Goal: Task Accomplishment & Management: Use online tool/utility

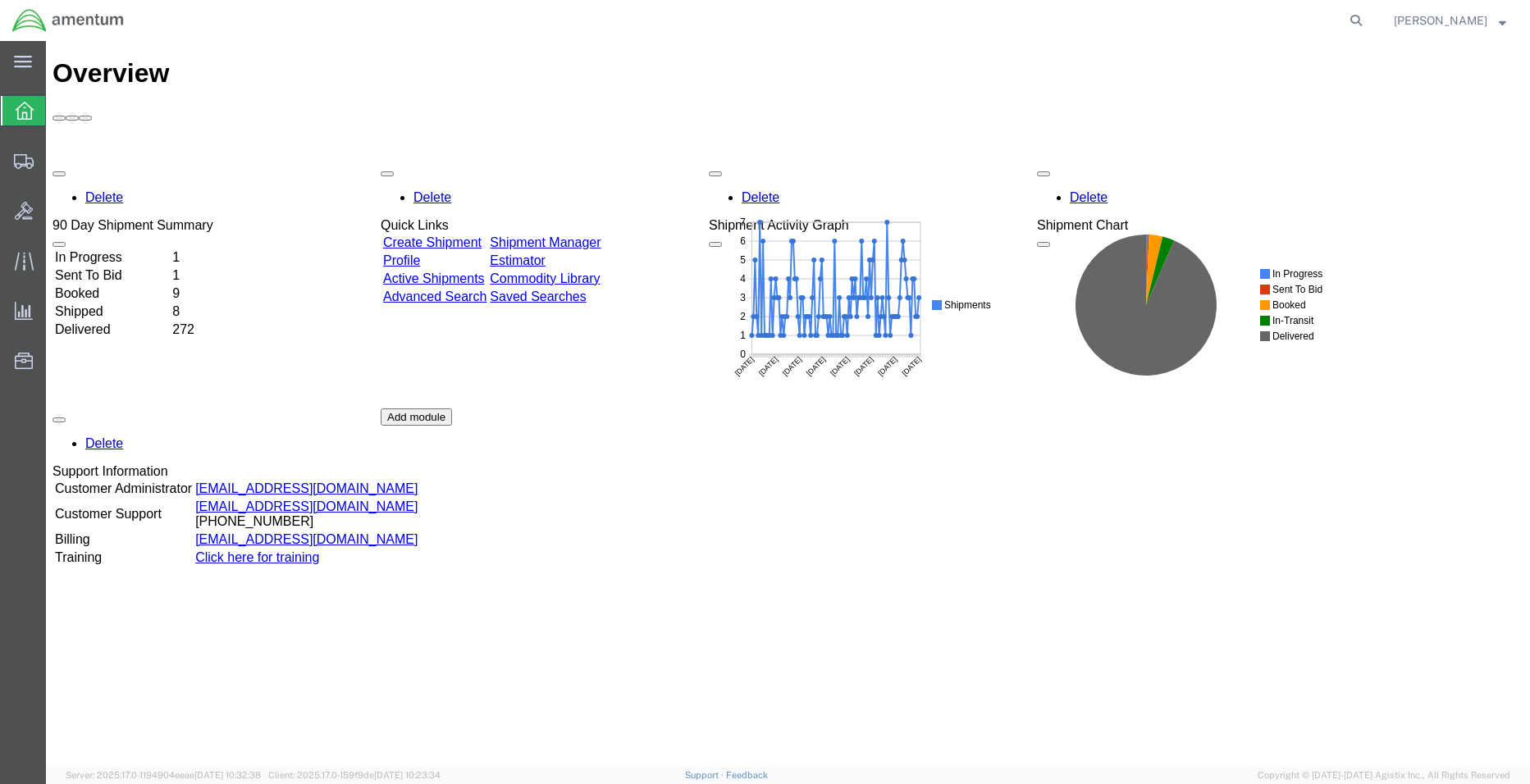
click at [140, 250] on td "In Progress" at bounding box center [111, 258] width 116 height 16
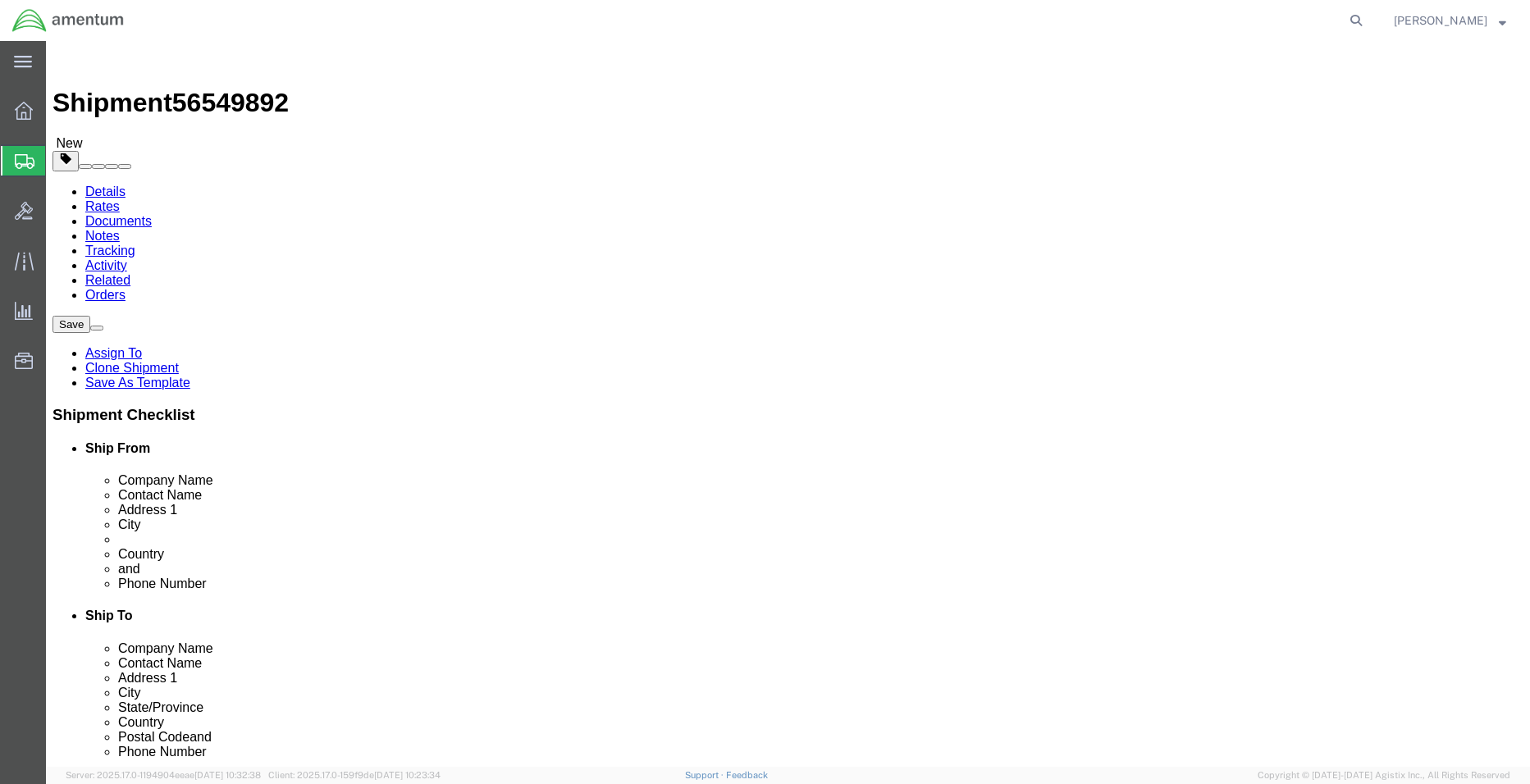
select select "42677"
select select
click input "UNIT 1,"
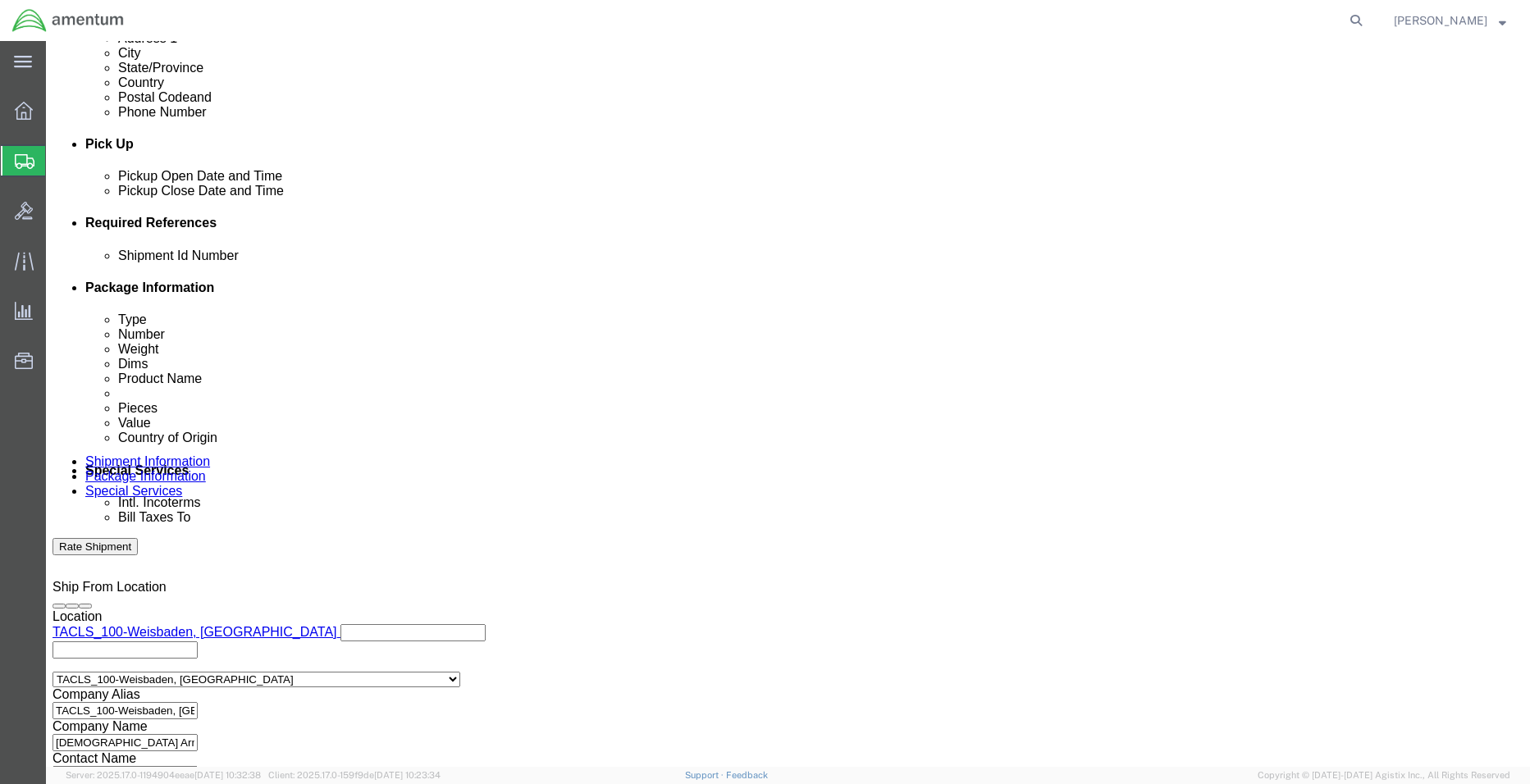
scroll to position [744, 0]
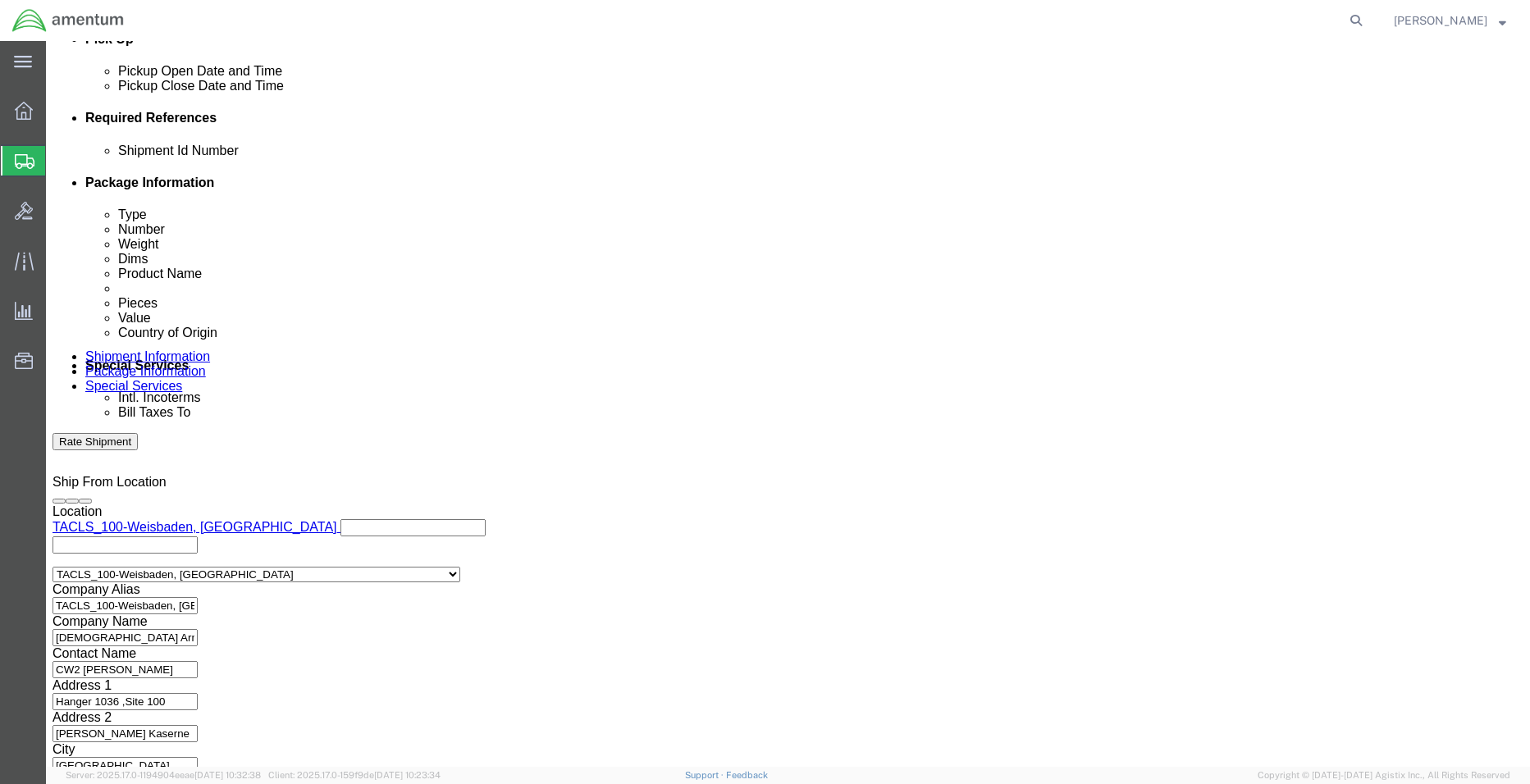
type input "UNIT 1"
click button "Continue"
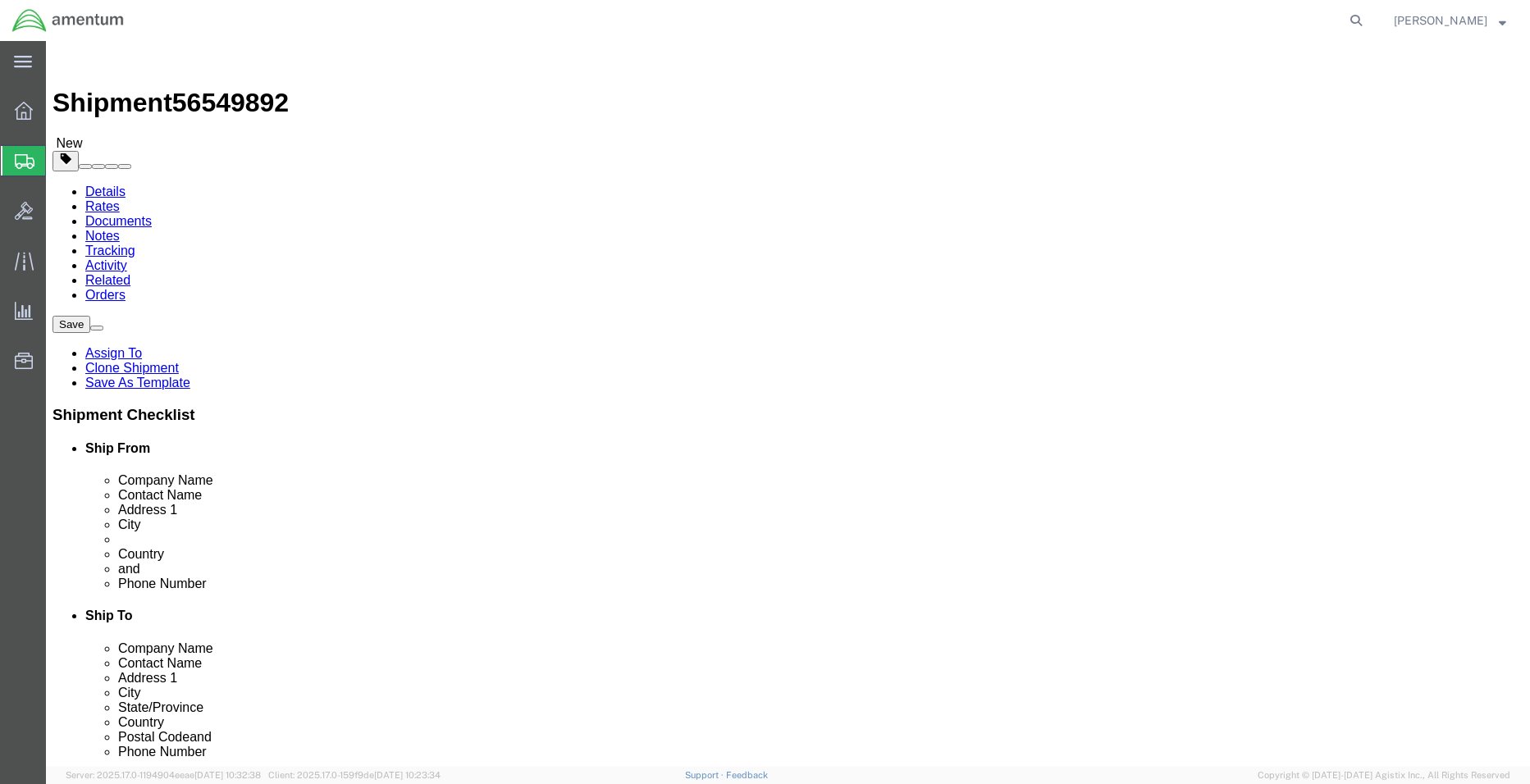
click button "Continue"
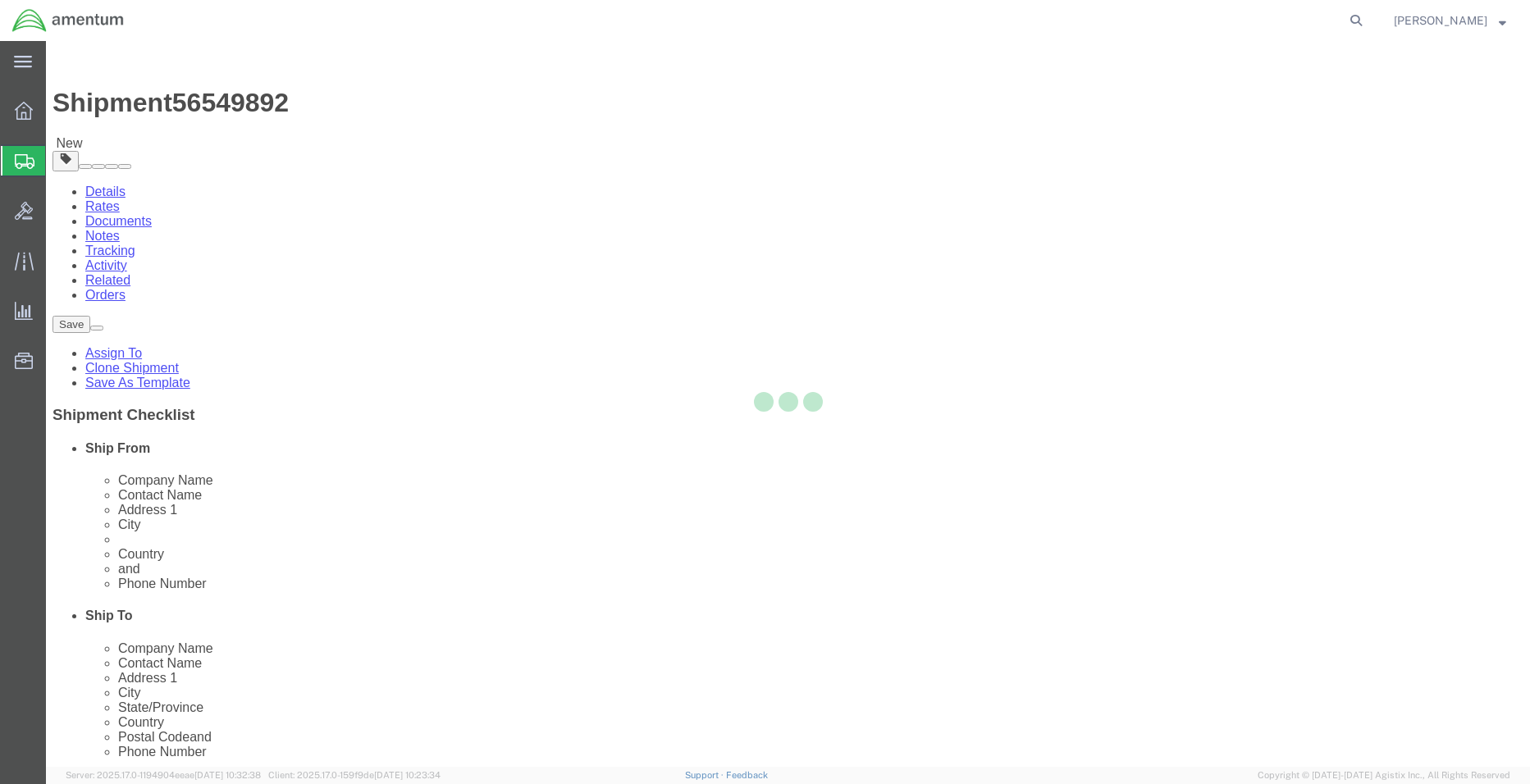
select select
select select "DEPARTMENT"
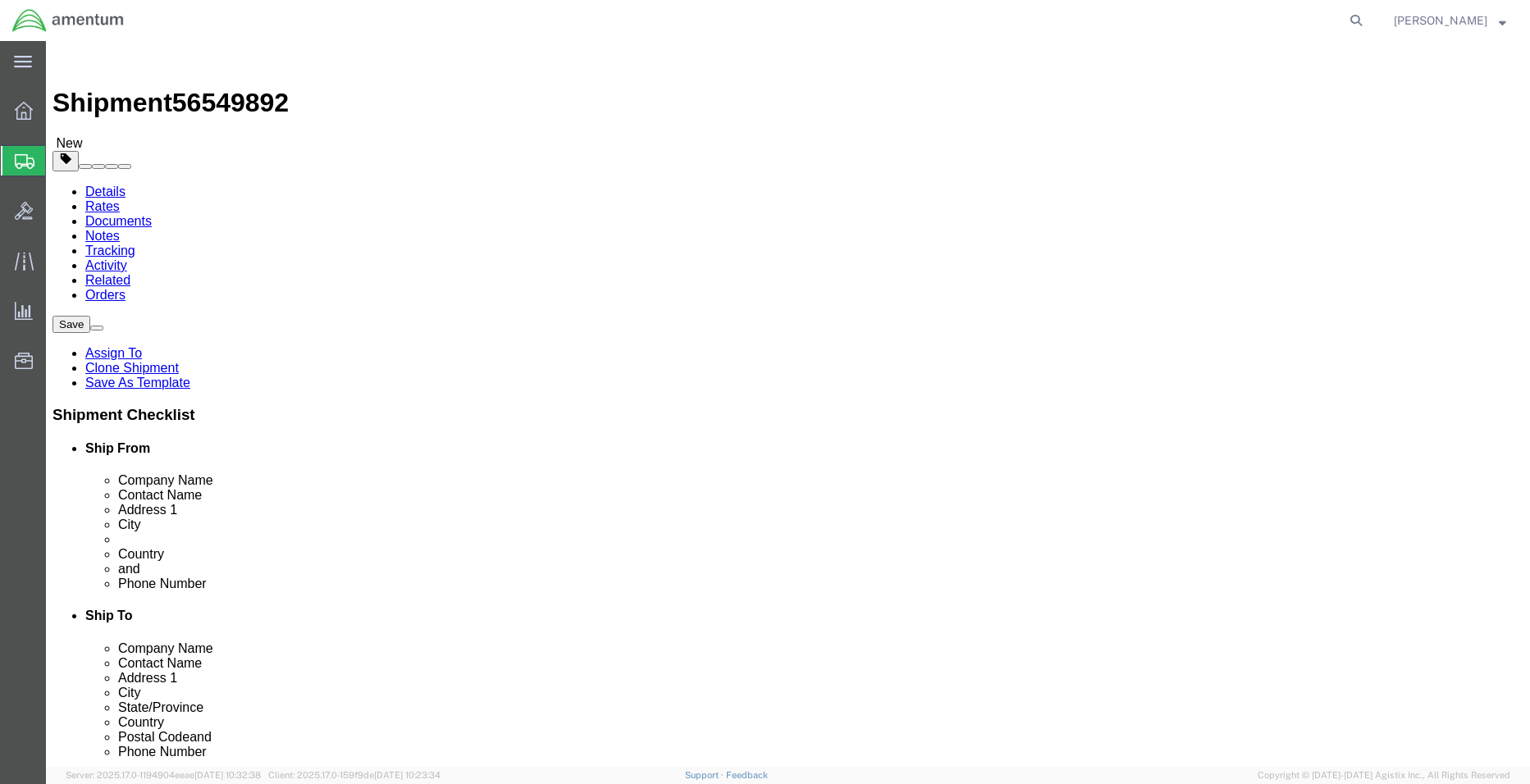
click button "Rate Shipment"
